Goal: Task Accomplishment & Management: Use online tool/utility

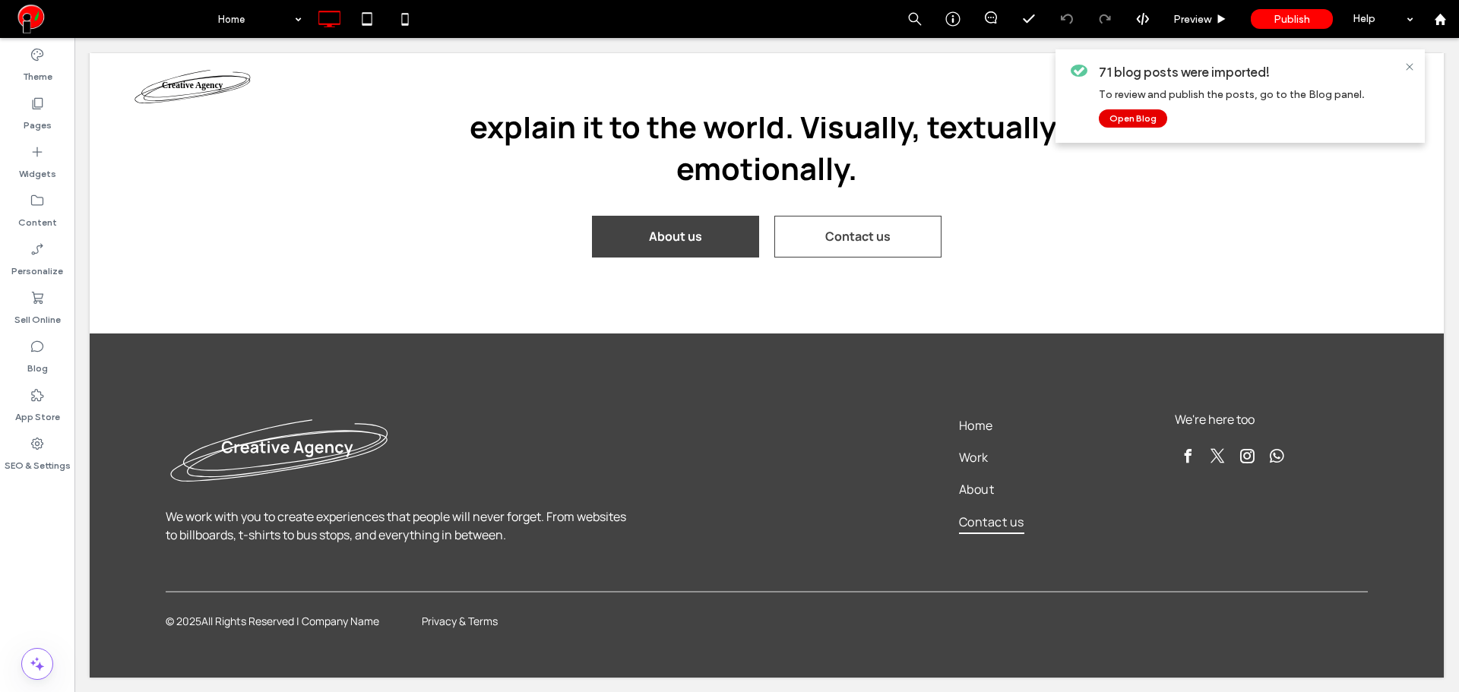
click at [1129, 114] on button "Open Blog" at bounding box center [1133, 118] width 68 height 18
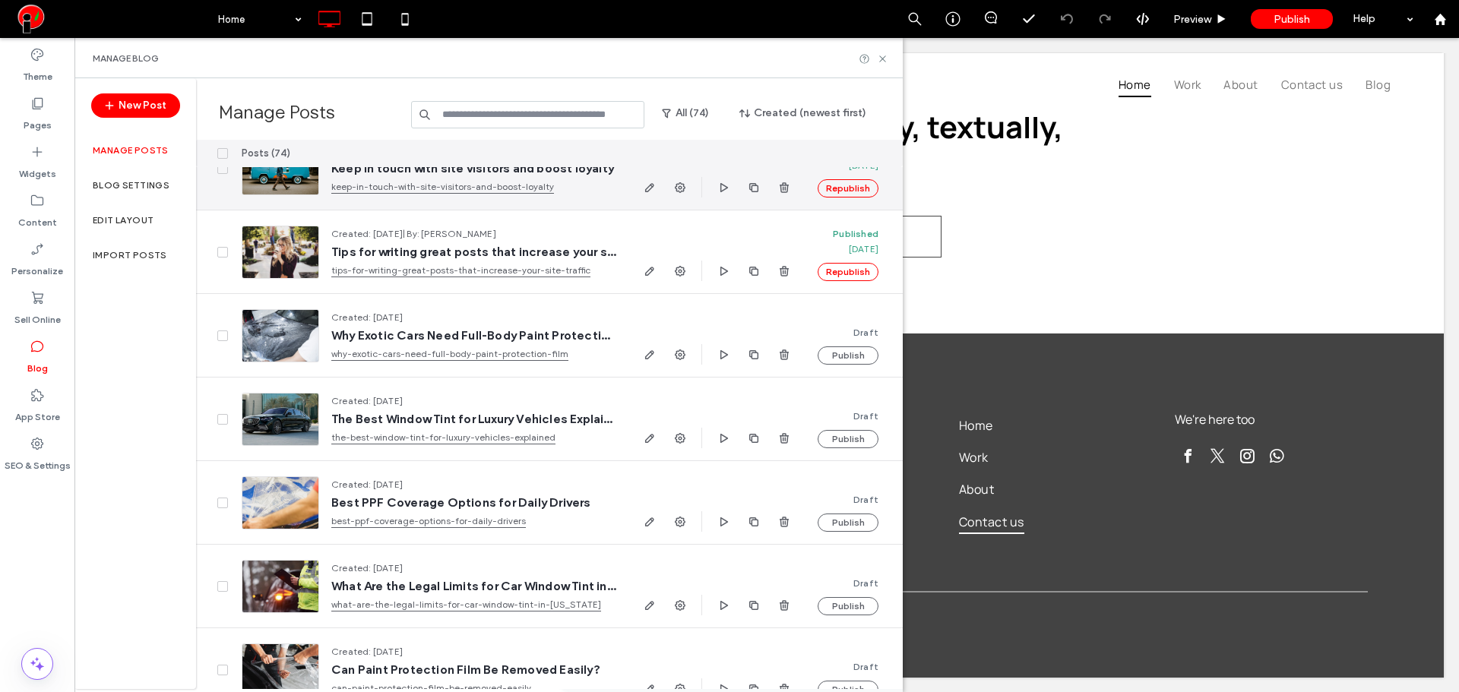
scroll to position [127, 0]
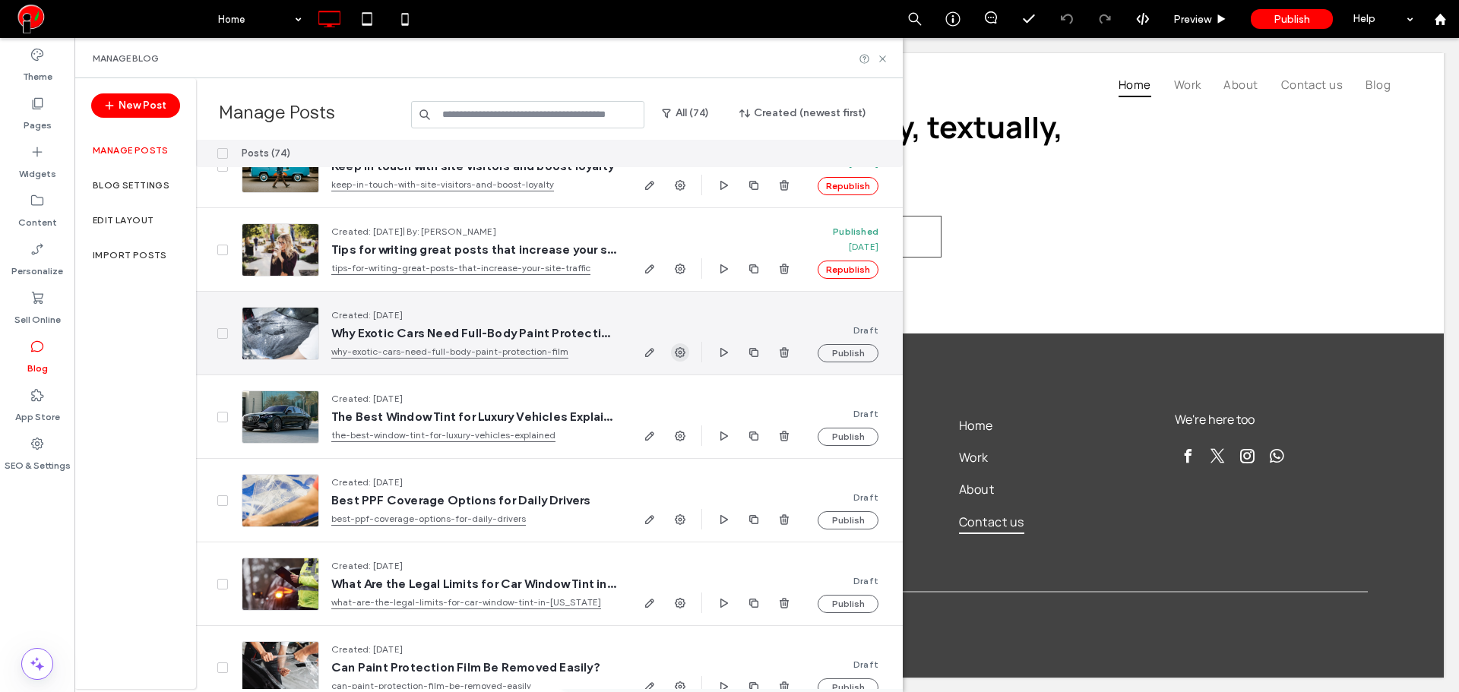
click at [680, 357] on use "button" at bounding box center [680, 352] width 11 height 11
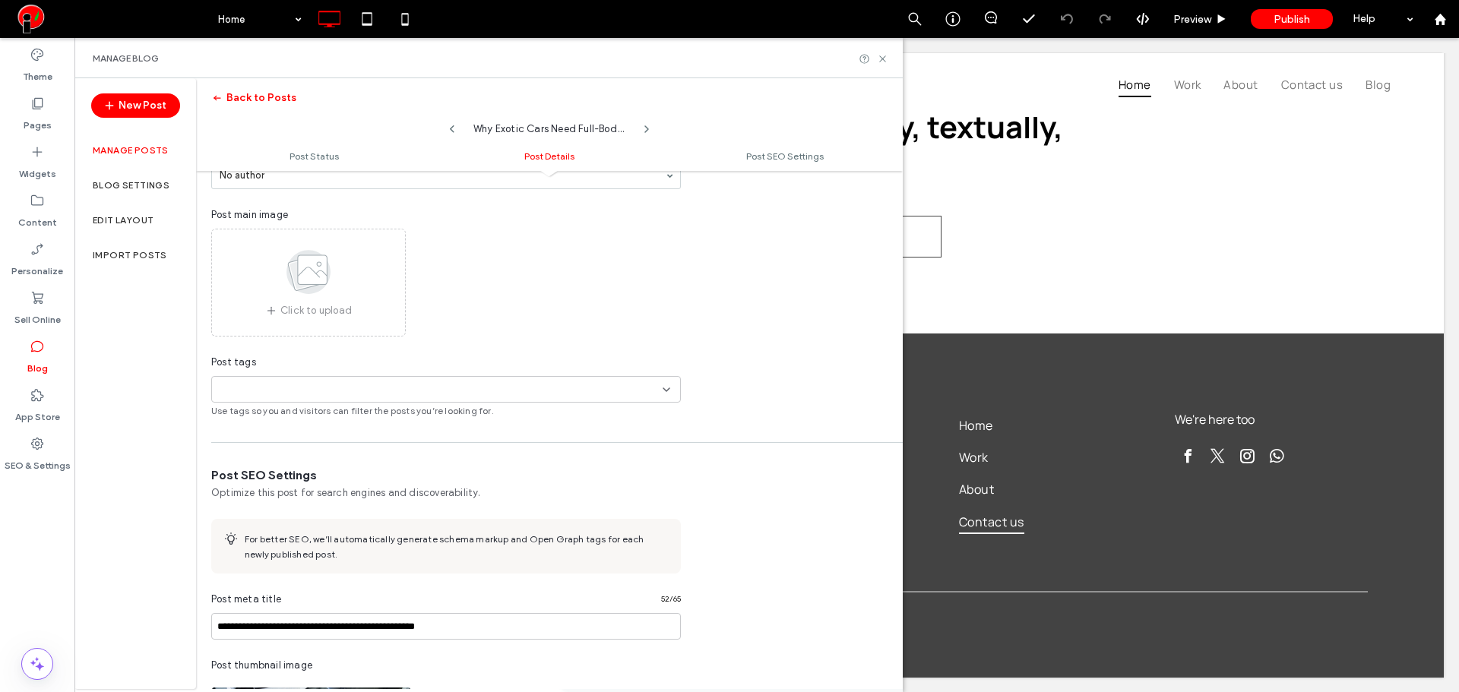
scroll to position [310, 0]
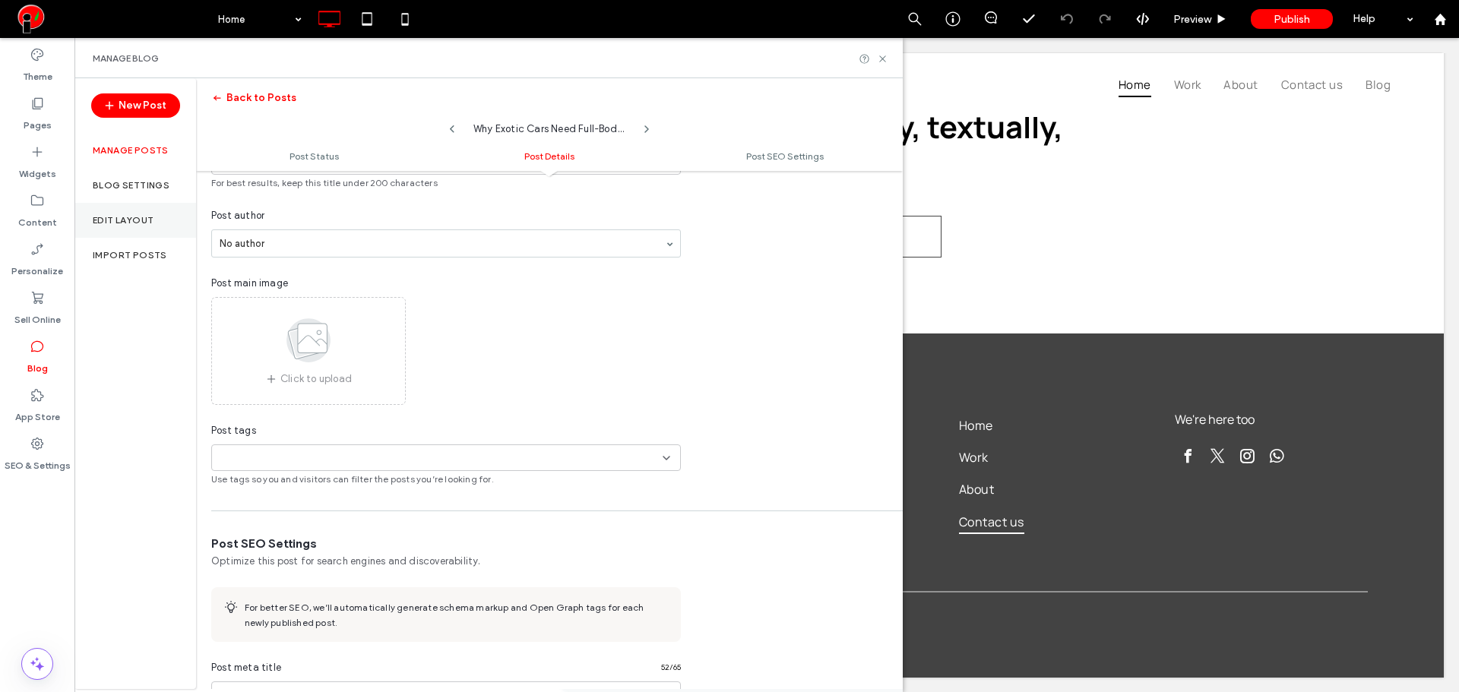
click at [149, 231] on div "Edit Layout" at bounding box center [135, 220] width 122 height 35
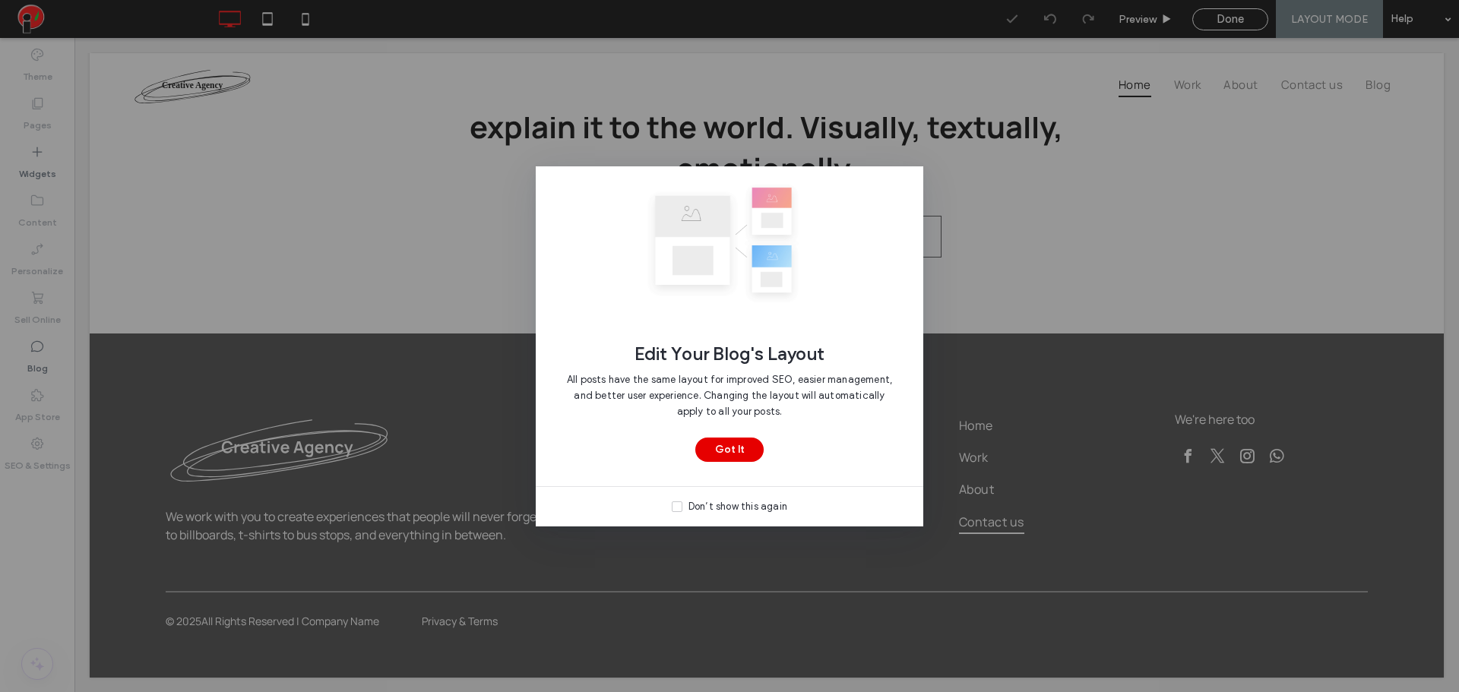
click at [716, 445] on button "Got It" at bounding box center [729, 450] width 68 height 24
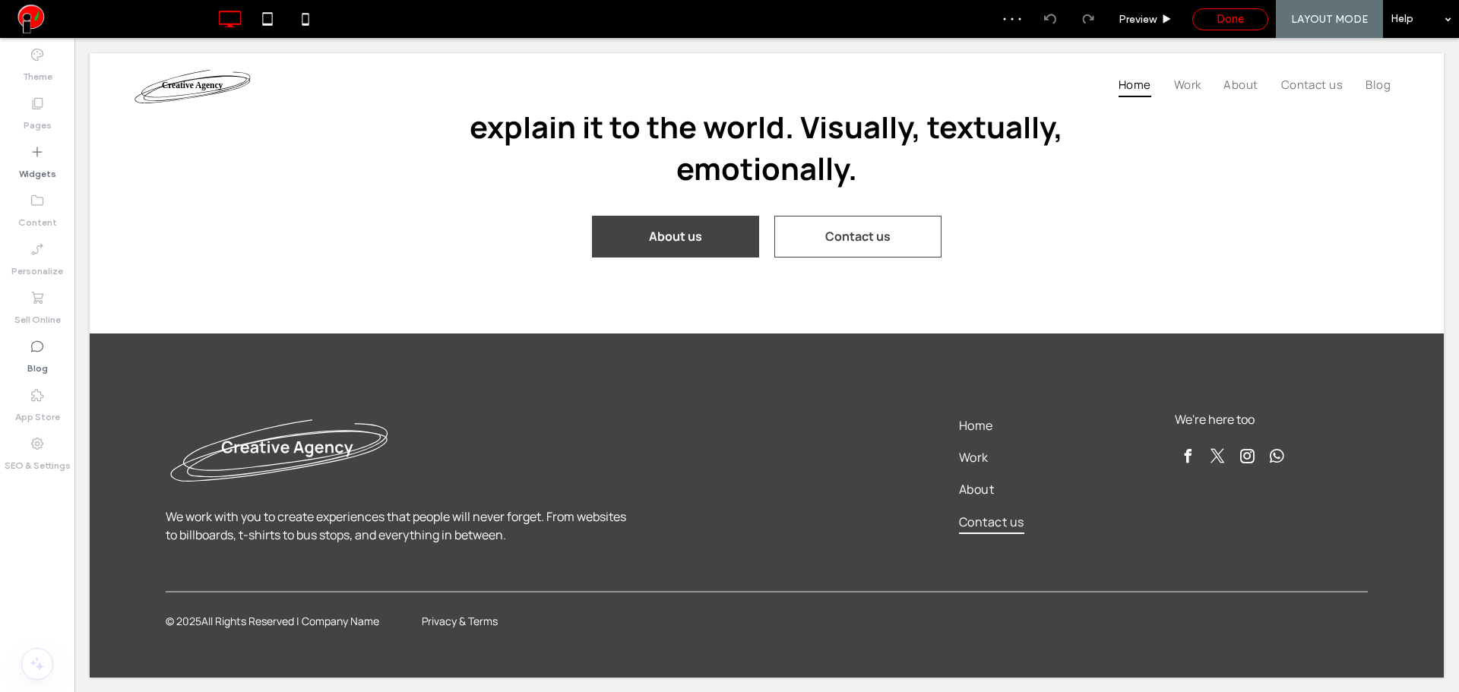
click at [1203, 14] on div "Done" at bounding box center [1230, 19] width 74 height 14
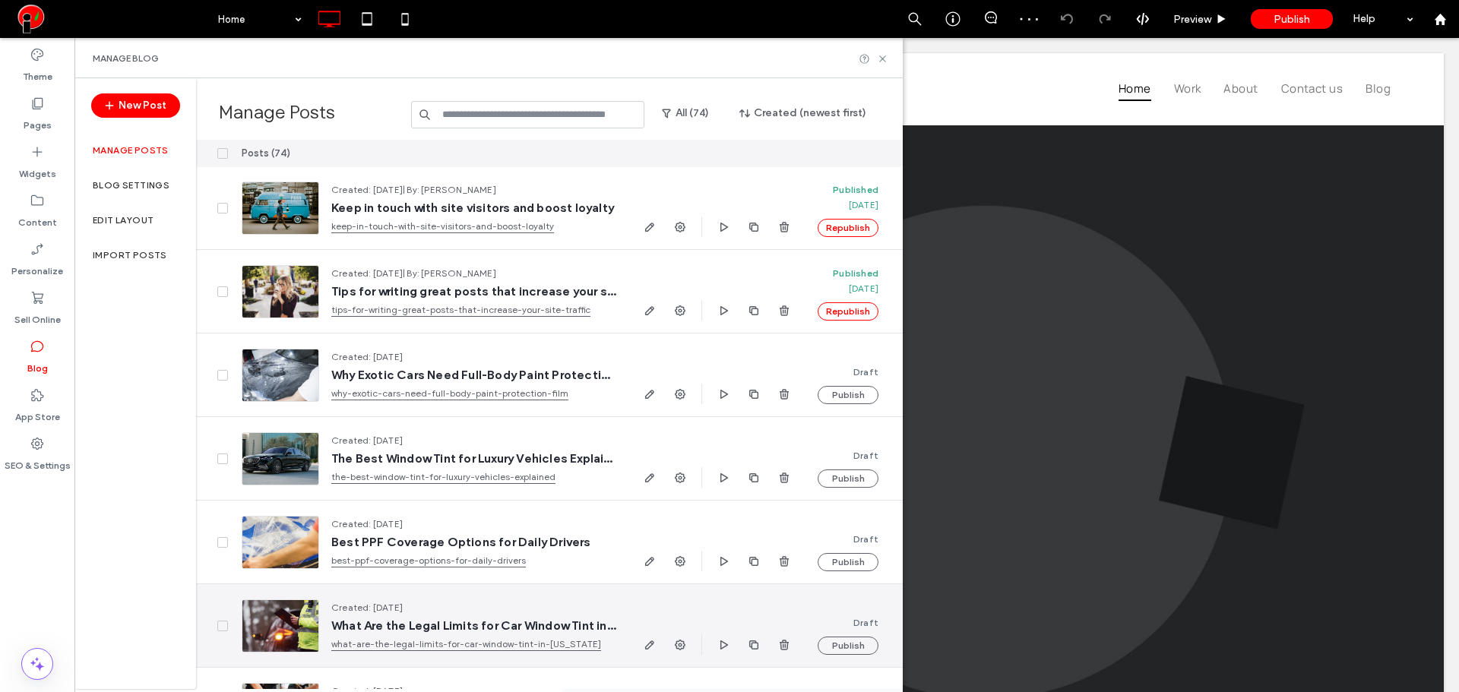
scroll to position [253, 0]
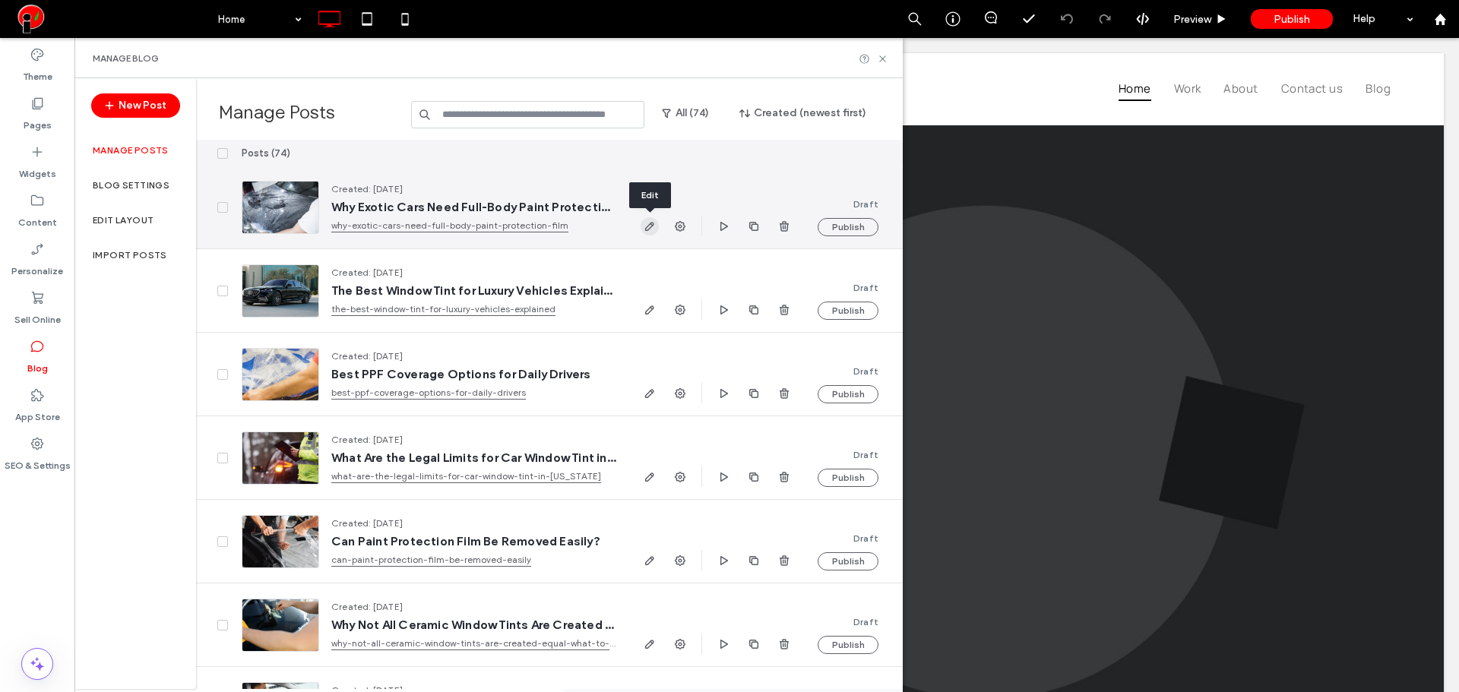
click at [645, 220] on icon "button" at bounding box center [650, 226] width 12 height 12
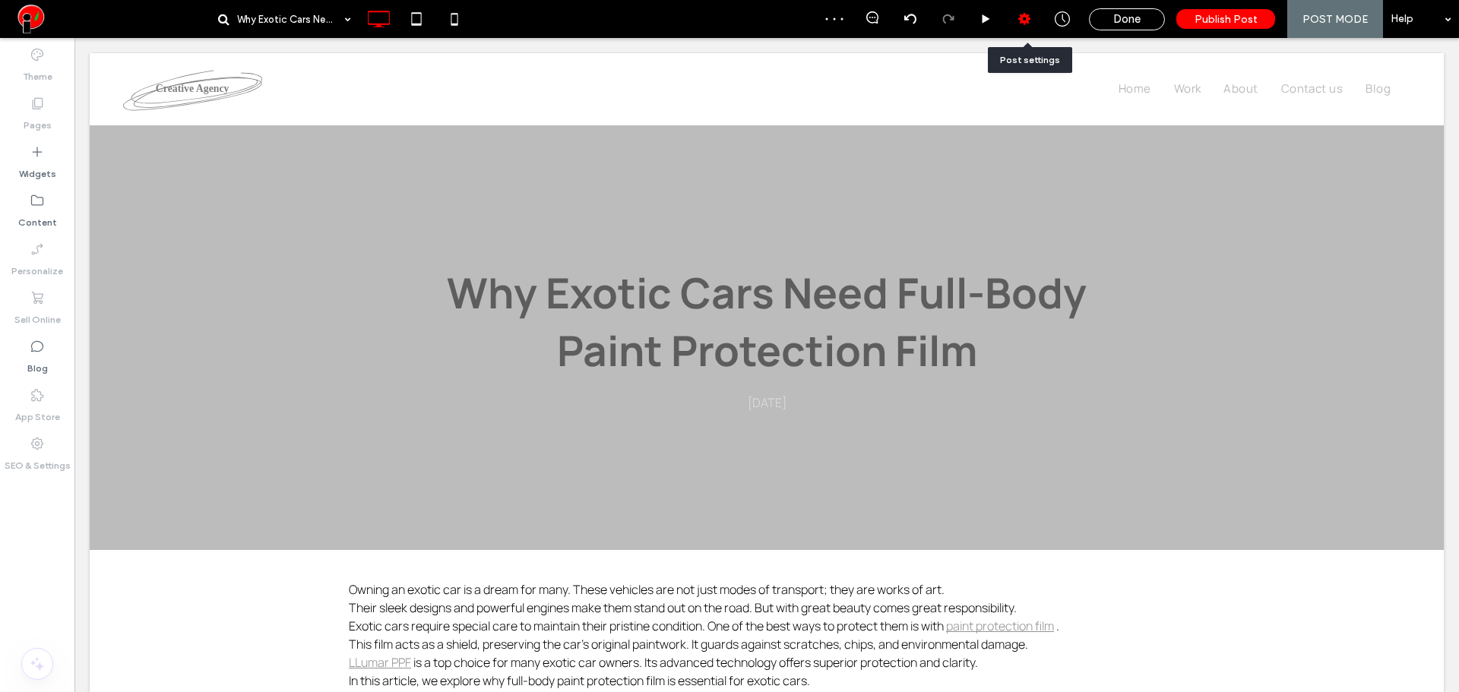
click at [1018, 20] on div at bounding box center [1024, 18] width 37 height 15
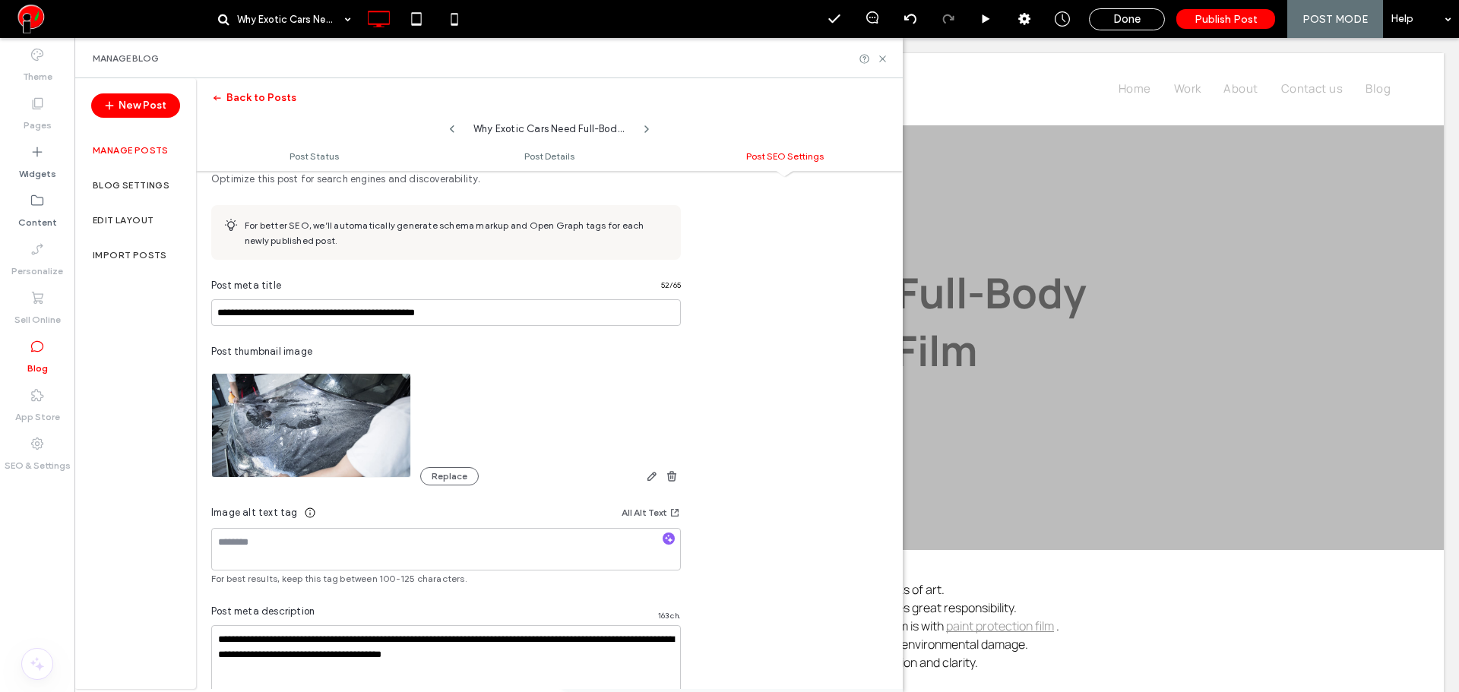
scroll to position [817, 0]
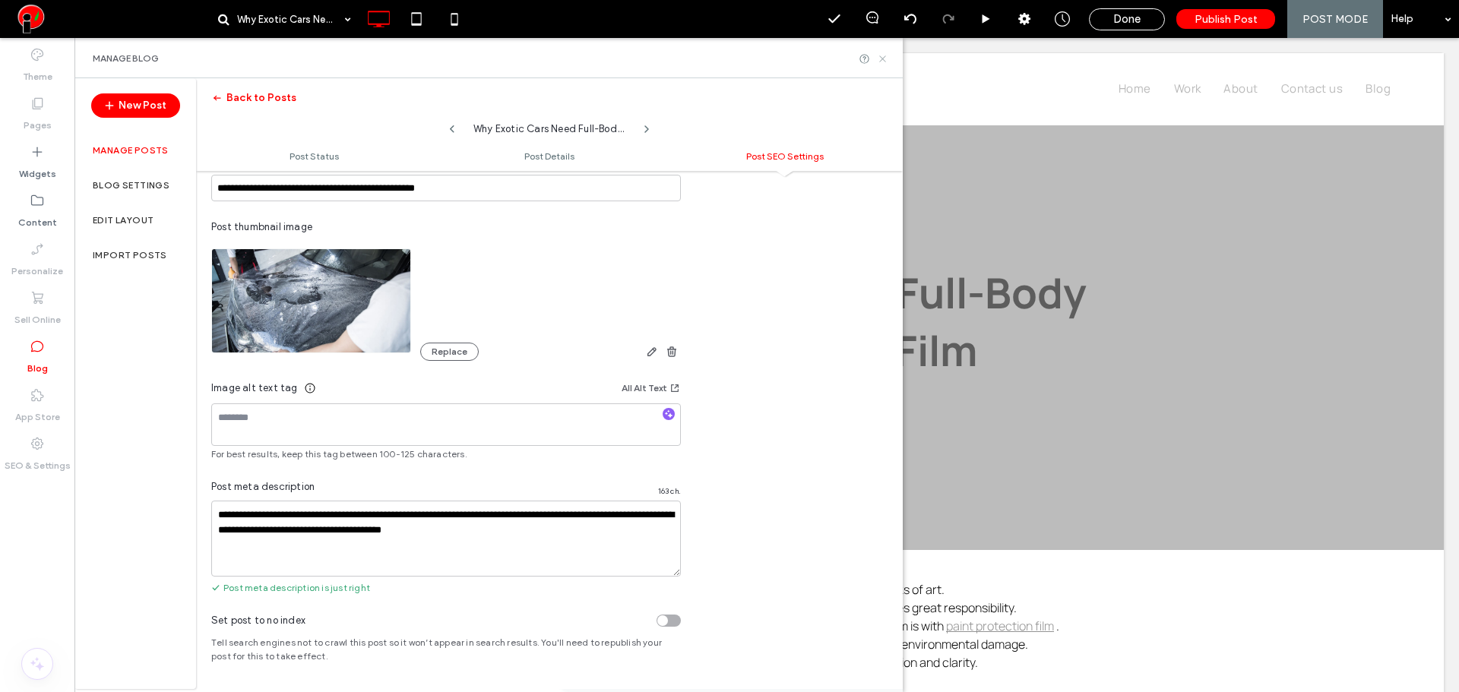
click at [885, 64] on icon at bounding box center [882, 58] width 11 height 11
